Goal: Information Seeking & Learning: Check status

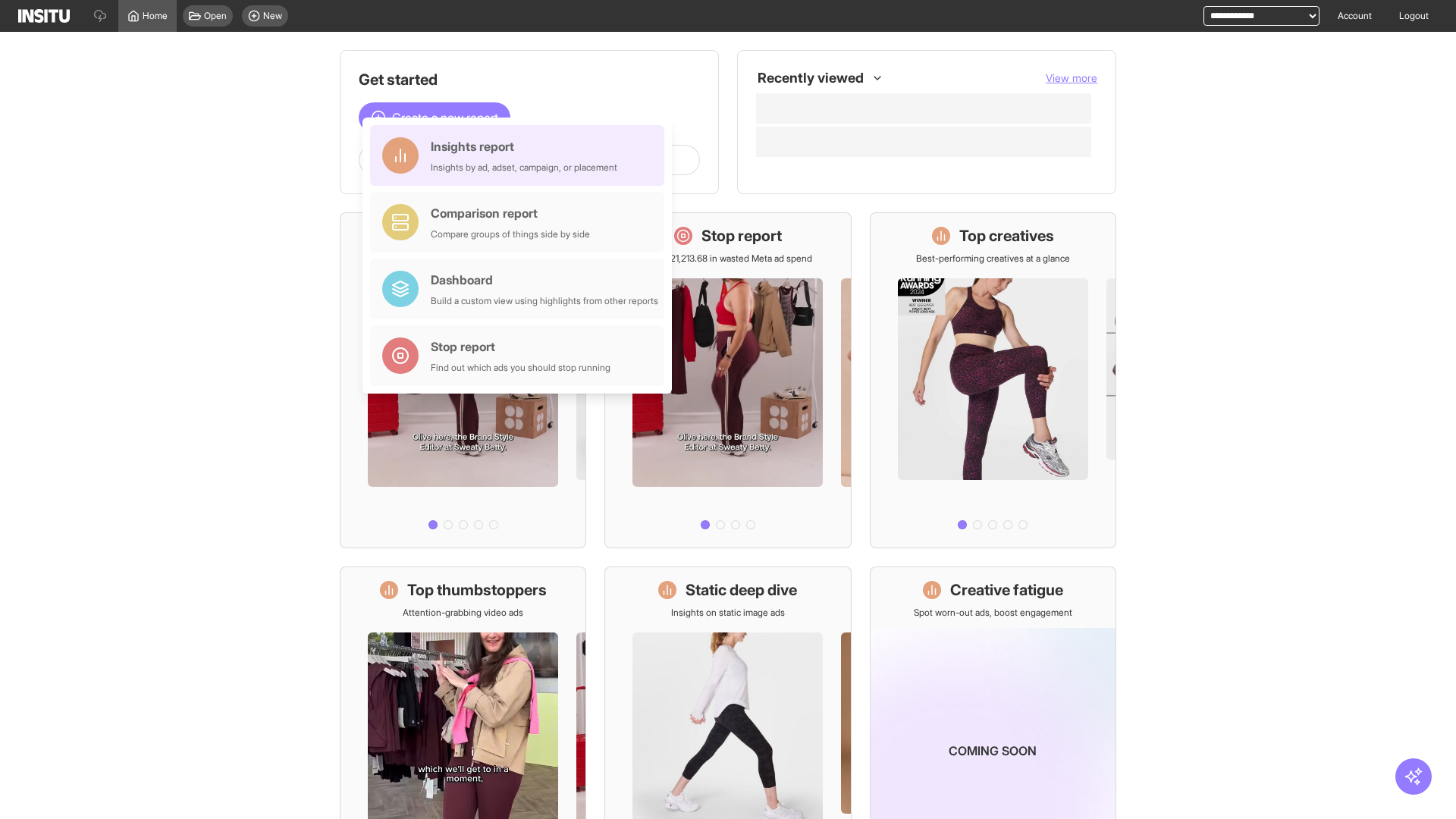
click at [521, 155] on div "Insights report Insights by ad, adset, campaign, or placement" at bounding box center [524, 155] width 187 height 36
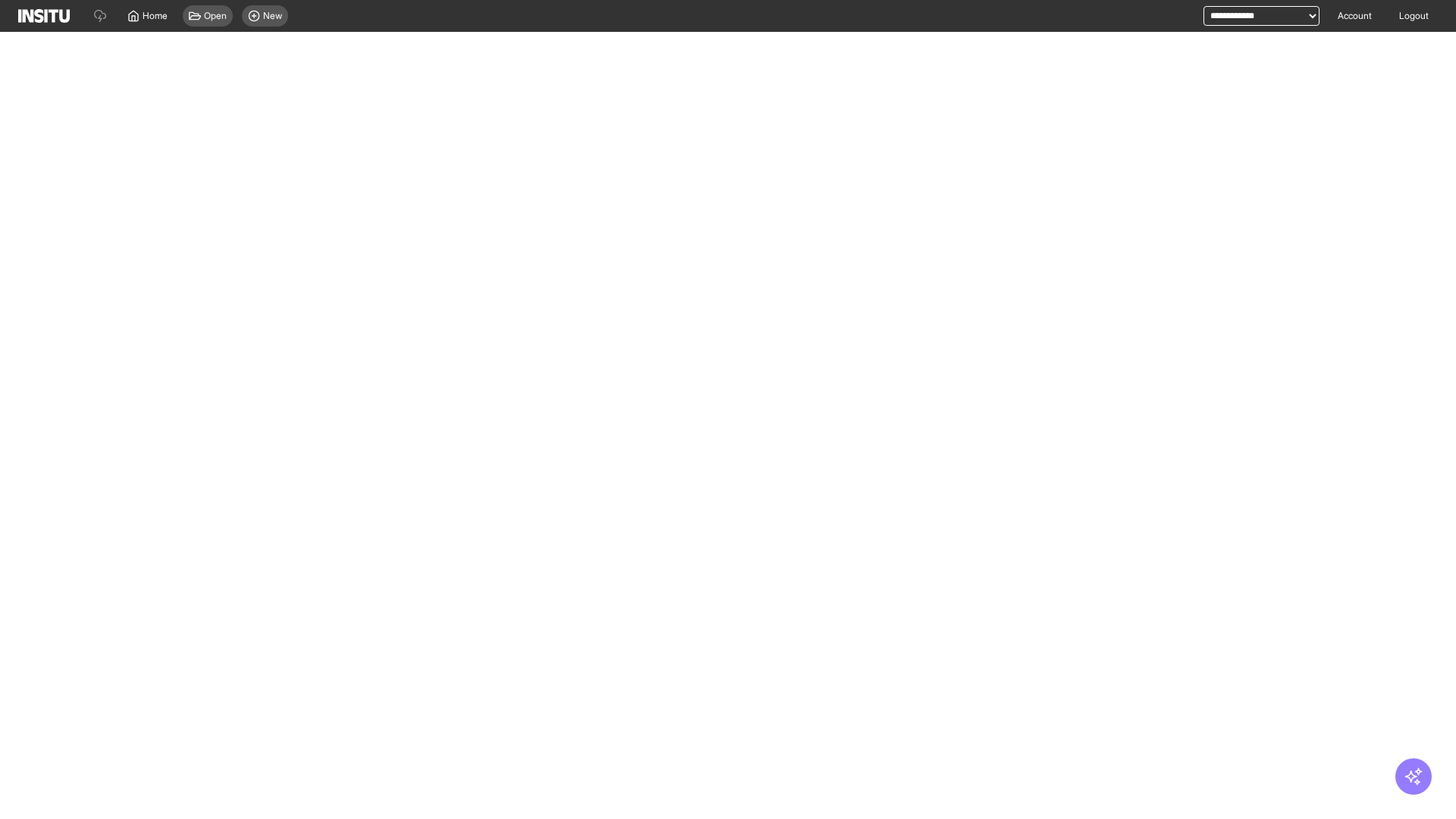
select select "**"
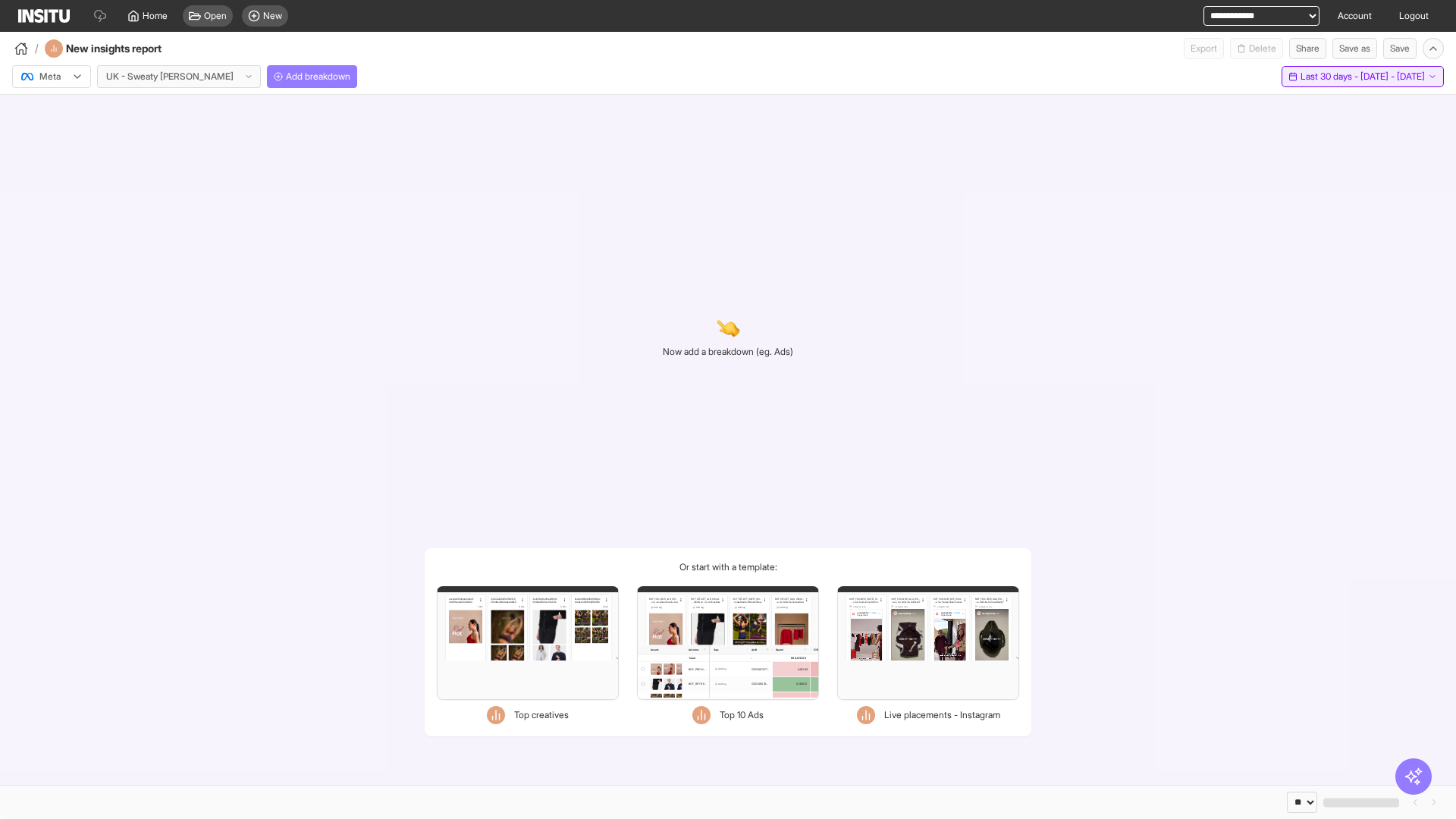
click at [1335, 77] on span "Last 30 days - [DATE] - [DATE]" at bounding box center [1362, 77] width 124 height 12
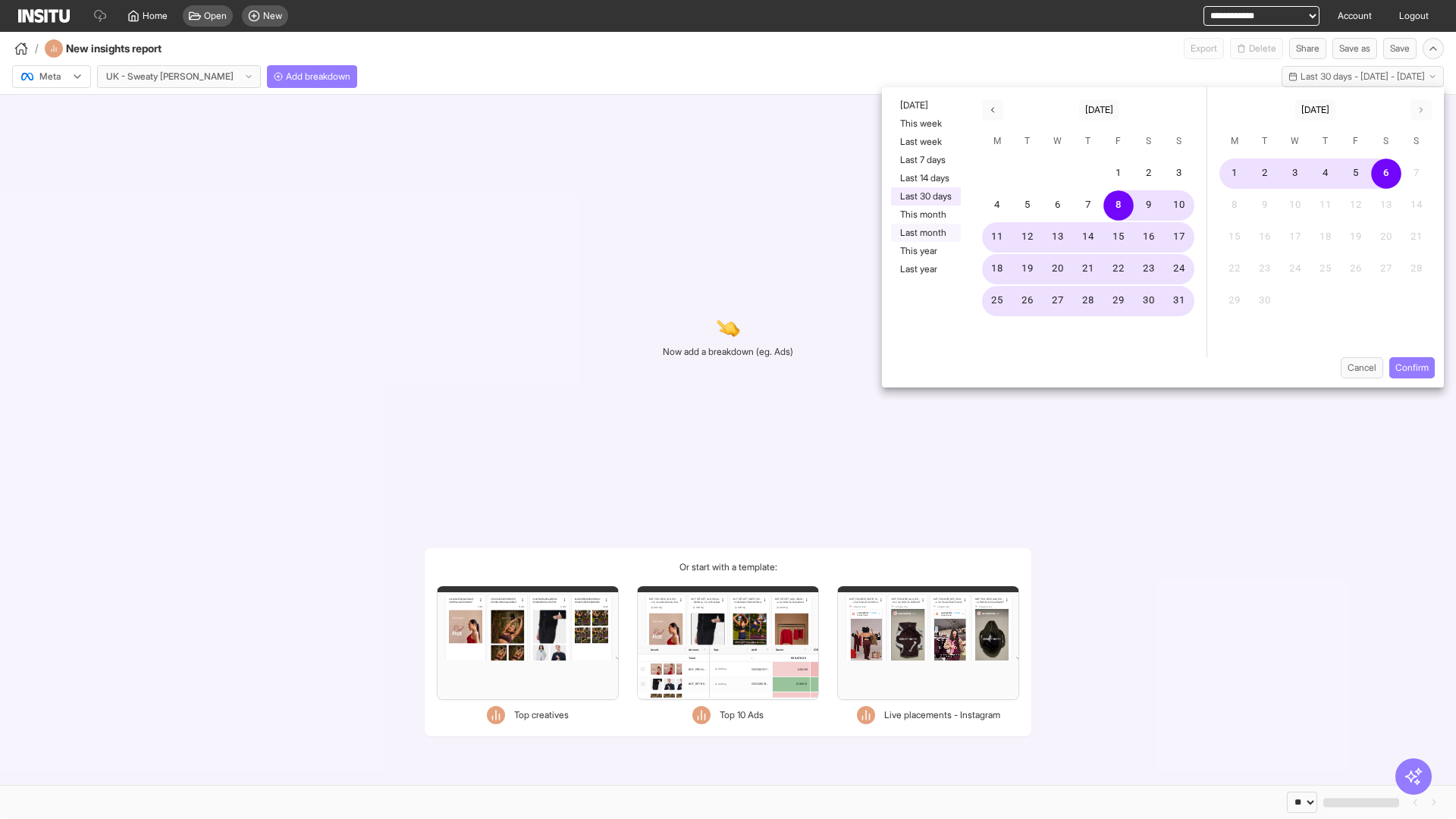
click at [925, 233] on button "Last month" at bounding box center [925, 233] width 70 height 19
